Goal: Obtain resource: Download file/media

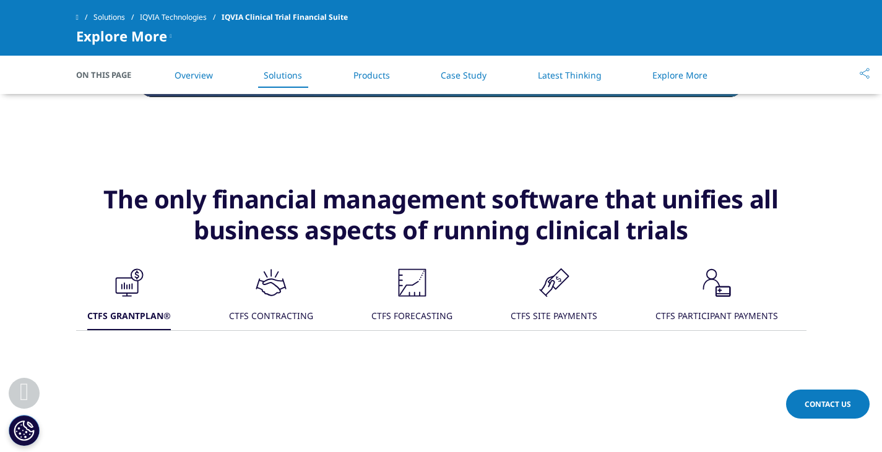
scroll to position [1214, 0]
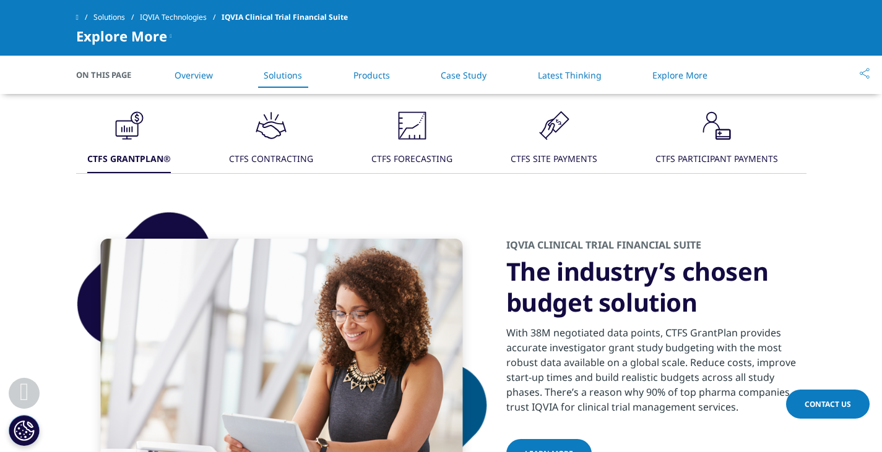
click at [295, 145] on div ".cls-1{fill:#231f20;} CTFS CONTRACTING" at bounding box center [271, 140] width 84 height 66
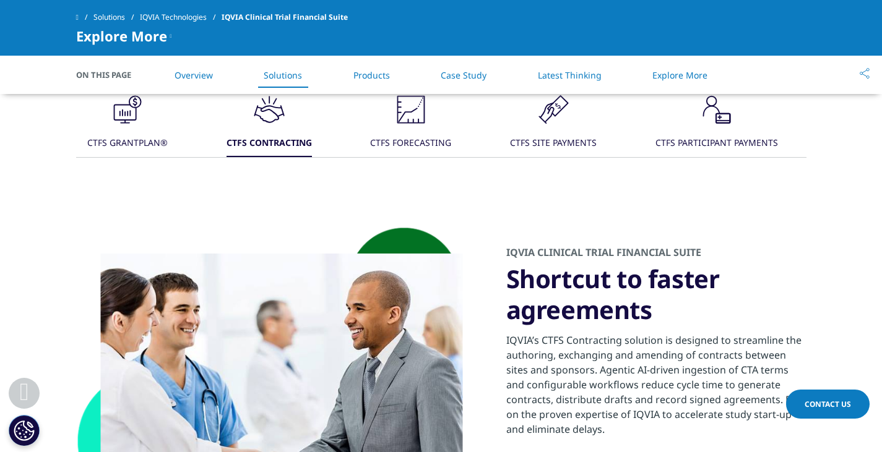
scroll to position [1203, 0]
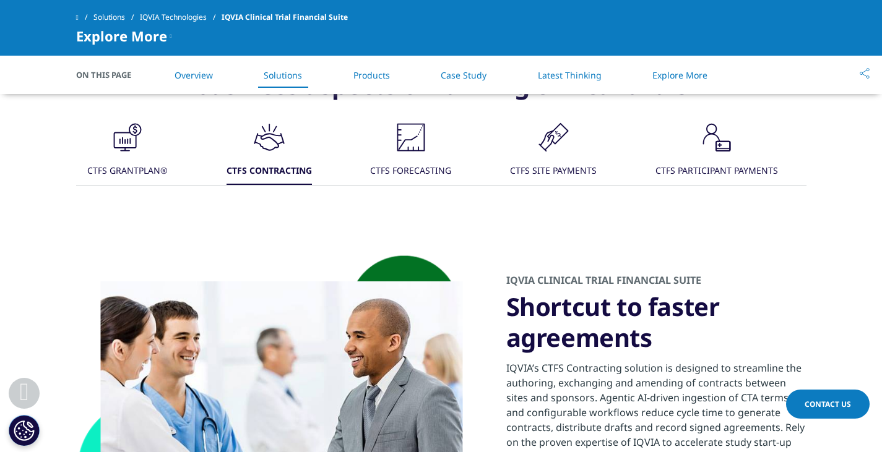
click at [425, 148] on icon at bounding box center [411, 138] width 28 height 28
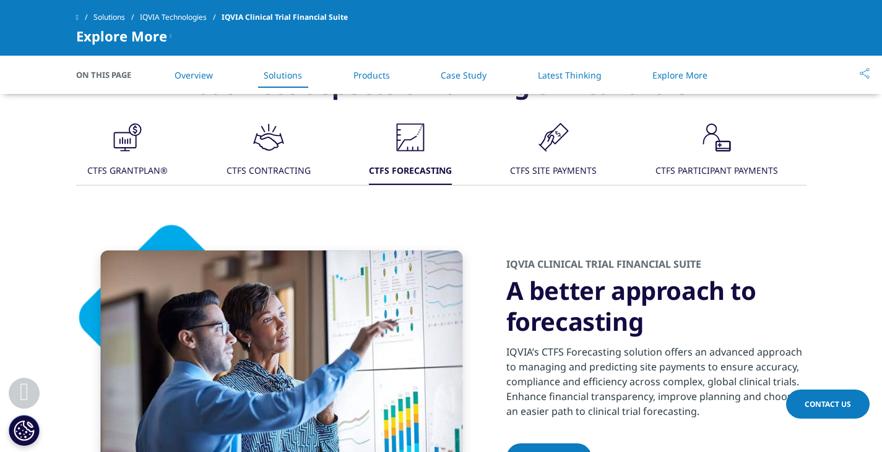
scroll to position [1299, 0]
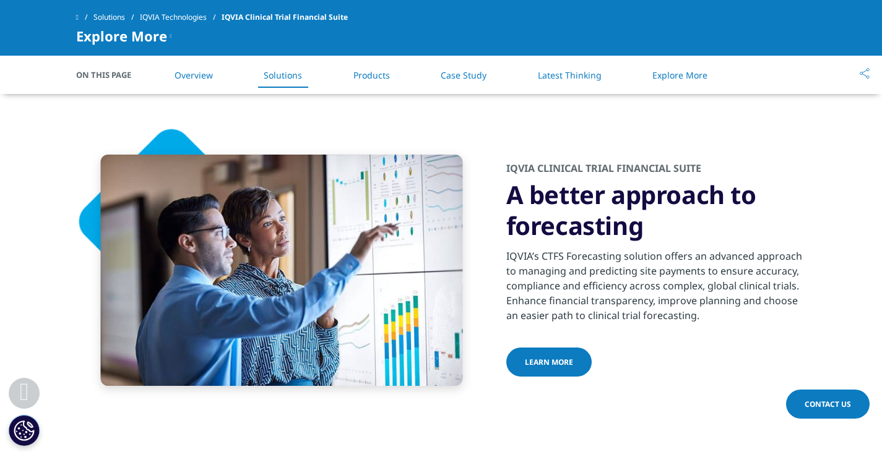
click at [533, 359] on span "LEARN MORE" at bounding box center [549, 362] width 48 height 11
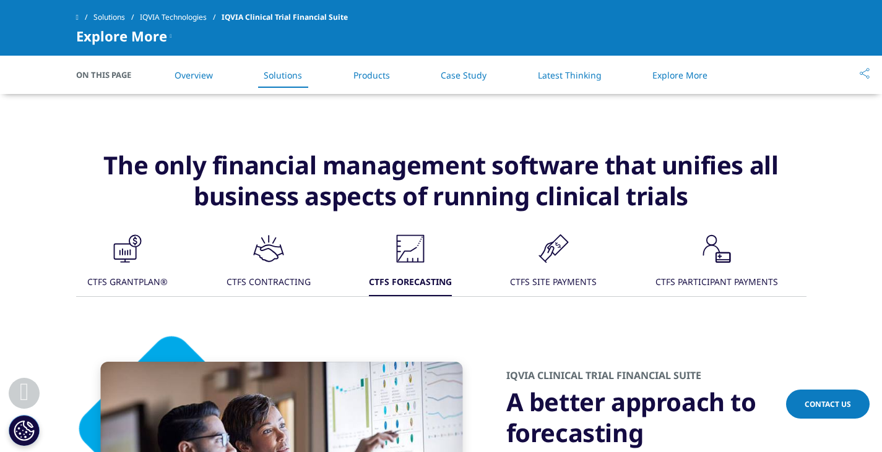
scroll to position [1087, 0]
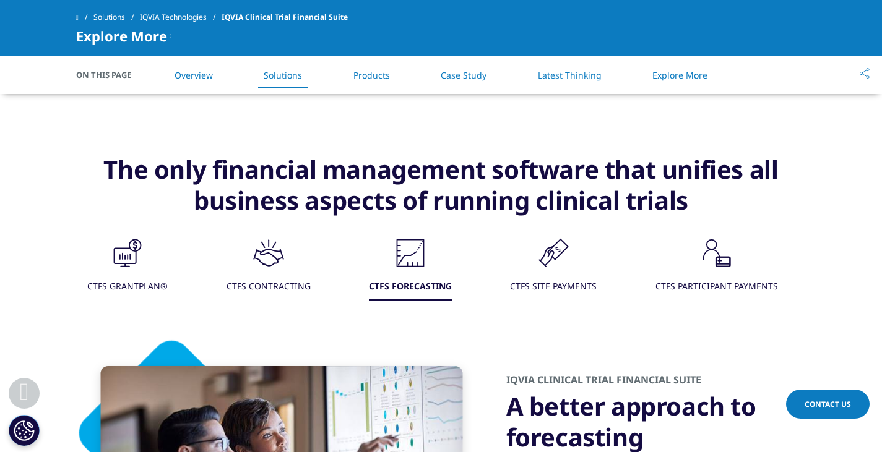
click at [515, 280] on div "CTFS SITE PAYMENTS" at bounding box center [553, 287] width 87 height 27
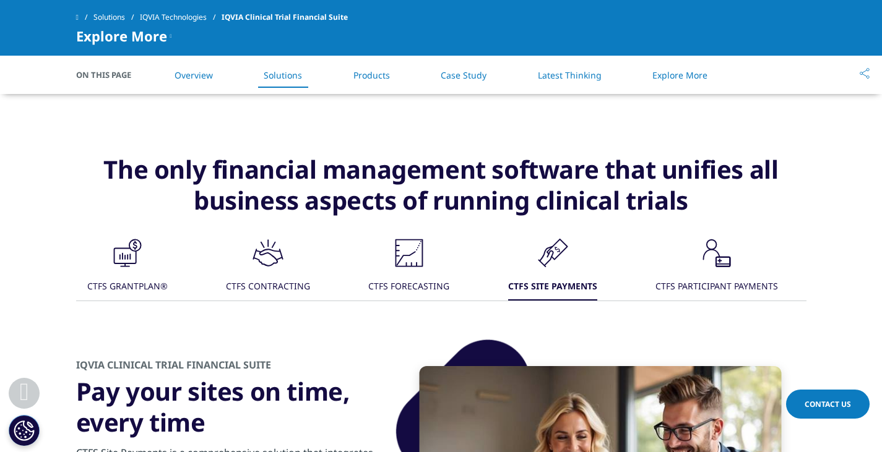
scroll to position [1257, 0]
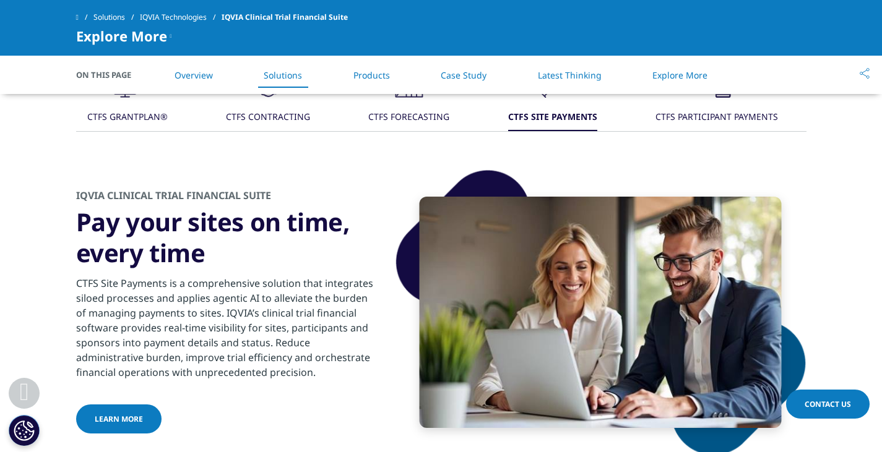
click at [761, 115] on div "CTFS PARTICIPANT PAYMENTS" at bounding box center [716, 118] width 122 height 27
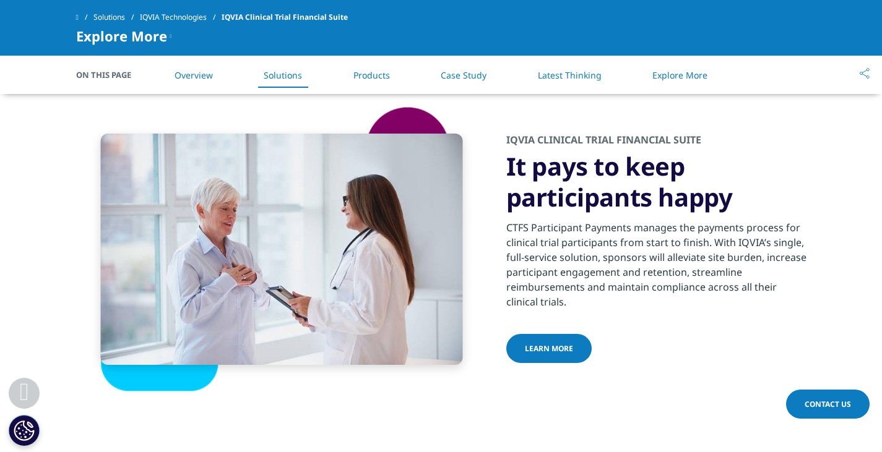
scroll to position [1320, 0]
click at [565, 364] on div "LEARN MORE" at bounding box center [656, 349] width 300 height 32
click at [562, 355] on link "LEARN MORE" at bounding box center [548, 347] width 85 height 29
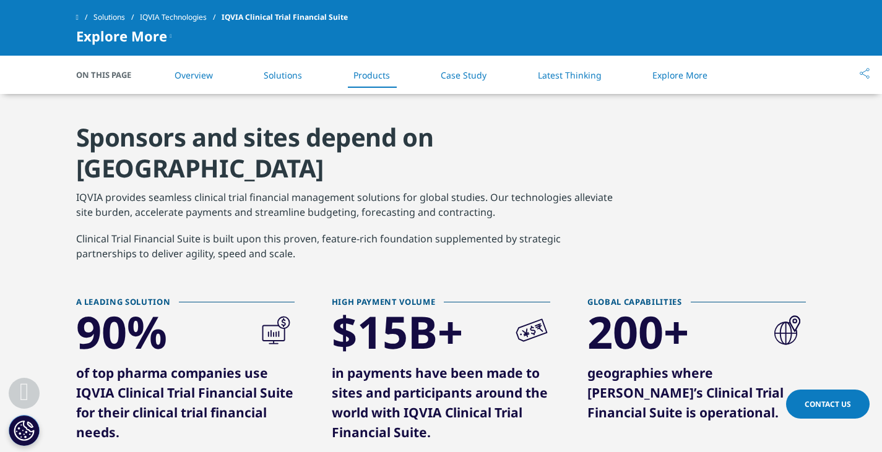
scroll to position [2444, 0]
click at [410, 299] on div "HIGH PAYMENT VOLUME" at bounding box center [441, 303] width 218 height 8
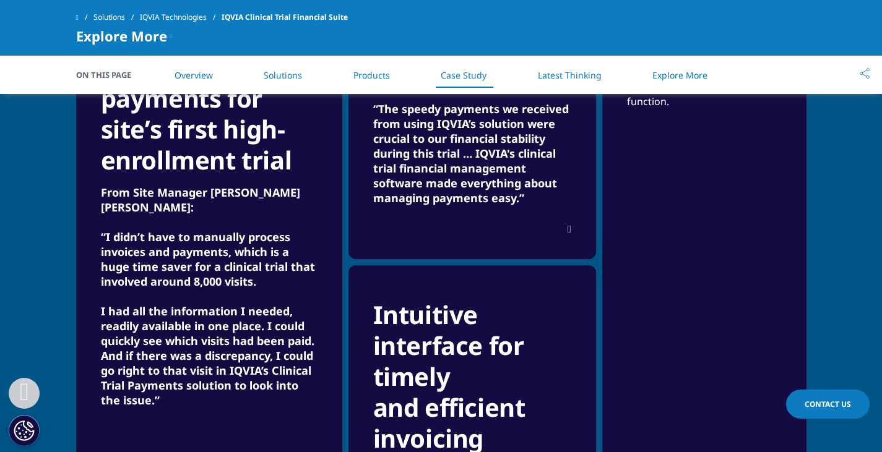
scroll to position [3685, 0]
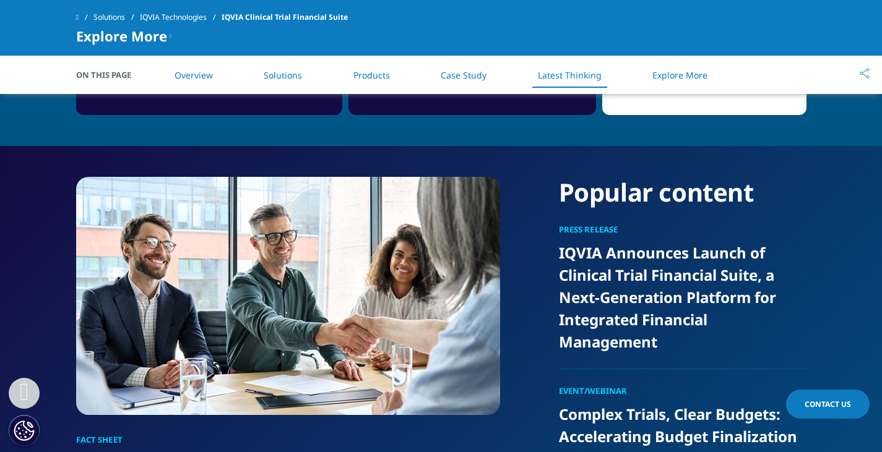
scroll to position [3875, 0]
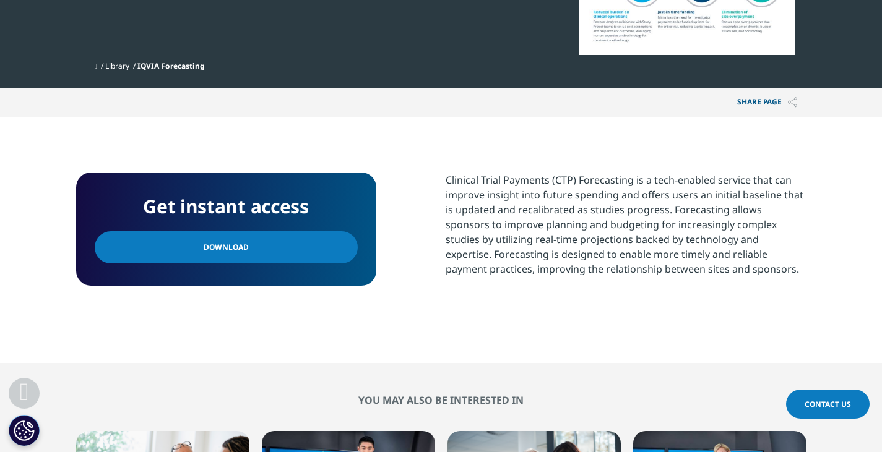
scroll to position [345, 0]
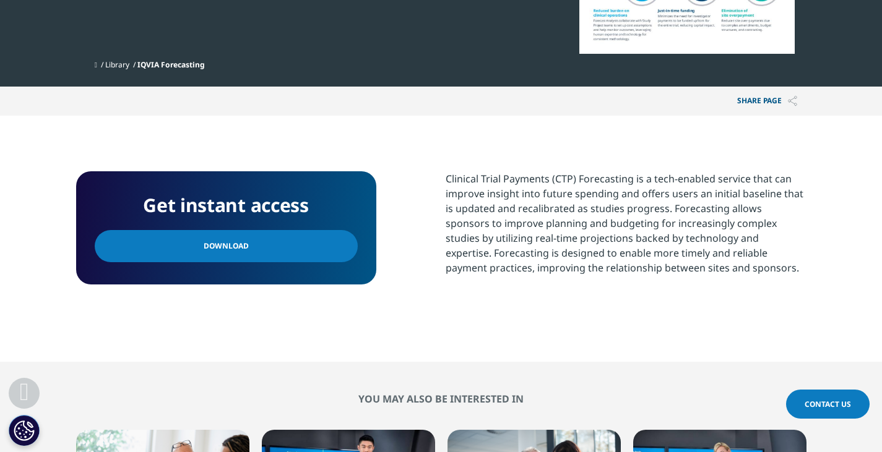
click at [278, 257] on link "Download" at bounding box center [226, 246] width 263 height 32
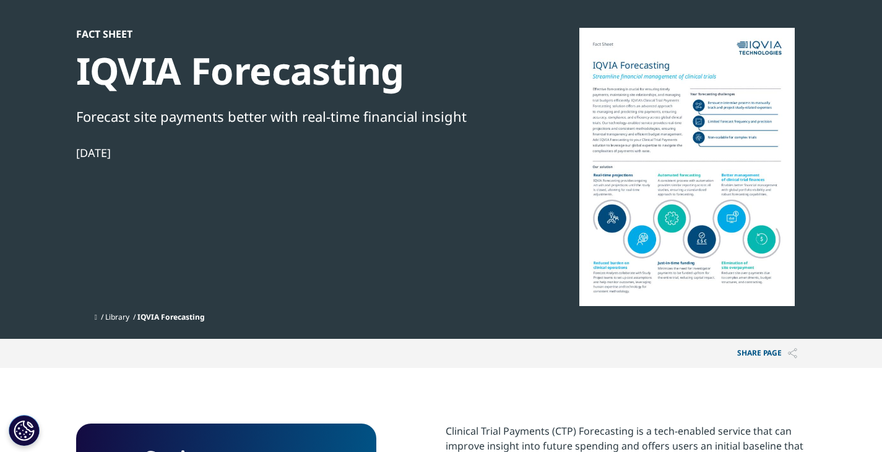
scroll to position [0, 0]
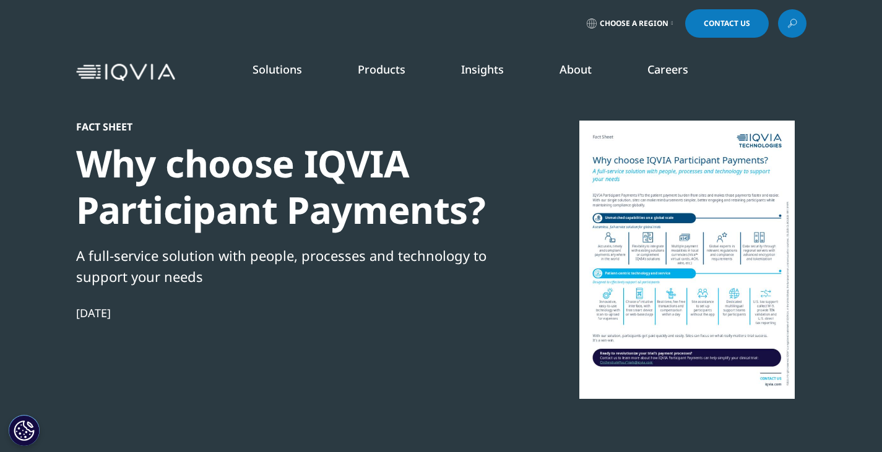
scroll to position [244, 0]
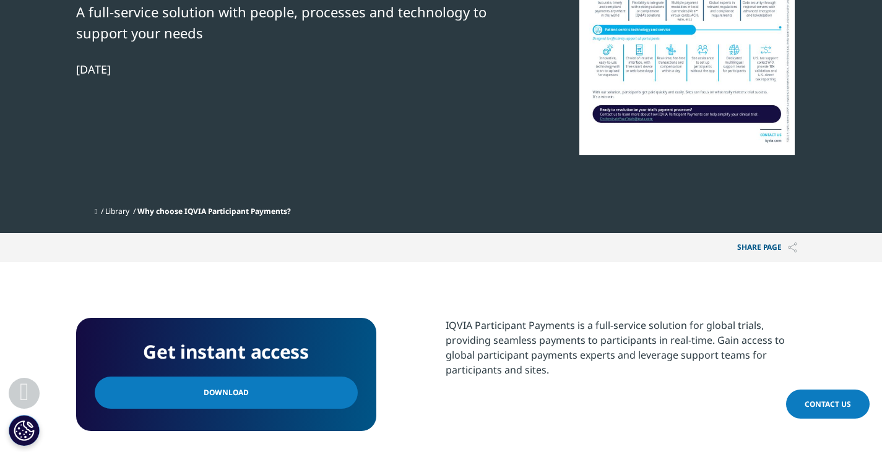
click at [307, 392] on link "Download" at bounding box center [226, 393] width 263 height 32
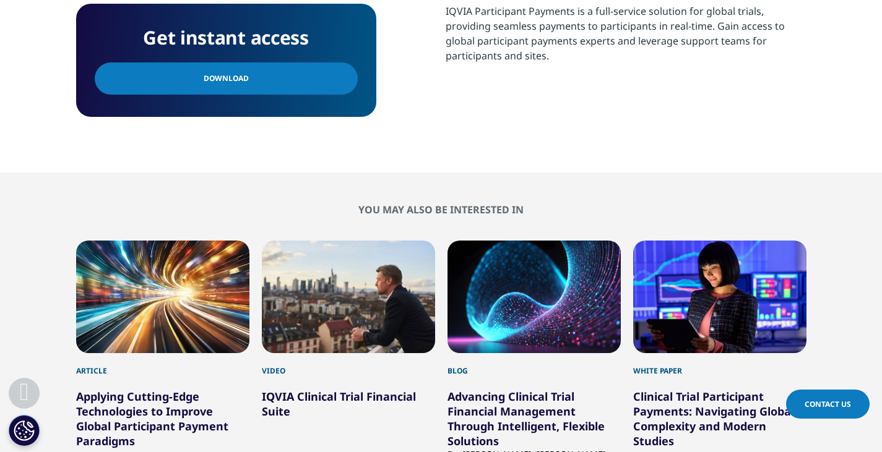
scroll to position [0, 0]
